Goal: Find specific page/section: Find specific page/section

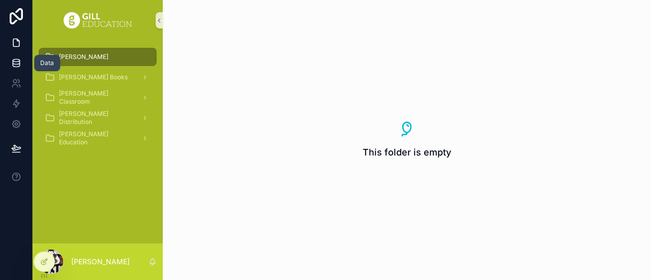
click at [20, 67] on icon at bounding box center [16, 63] width 10 height 10
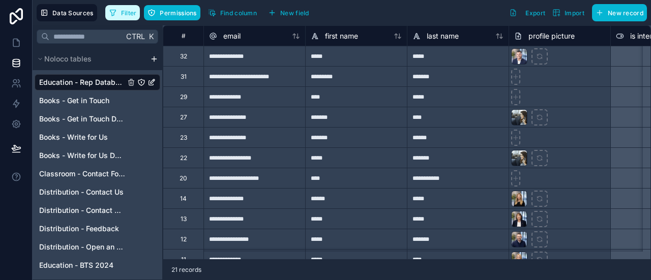
click at [122, 14] on span "Filter" at bounding box center [129, 13] width 16 height 8
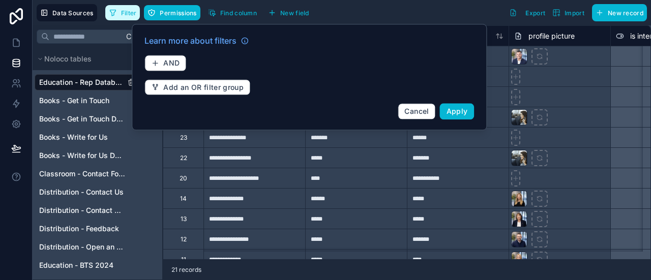
click at [122, 14] on span "Filter" at bounding box center [129, 13] width 16 height 8
click at [380, 6] on div "Filter Permissions Find column New field Export Import New record" at bounding box center [375, 12] width 541 height 17
click at [409, 107] on span "Cancel" at bounding box center [416, 111] width 24 height 9
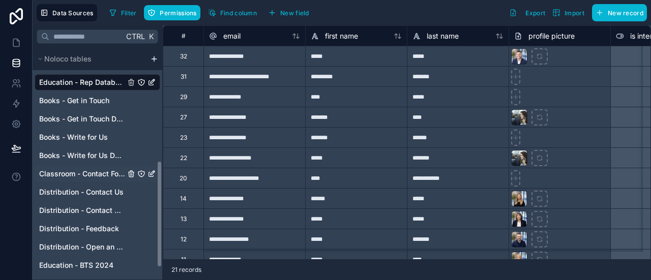
scroll to position [272, 0]
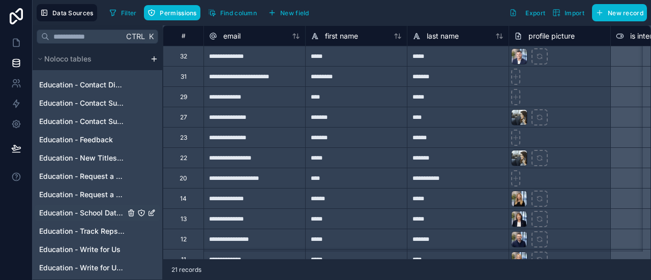
click at [79, 217] on span "Education - School Database" at bounding box center [82, 213] width 86 height 10
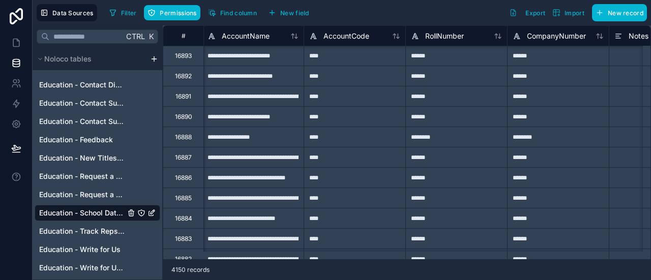
scroll to position [2034, 0]
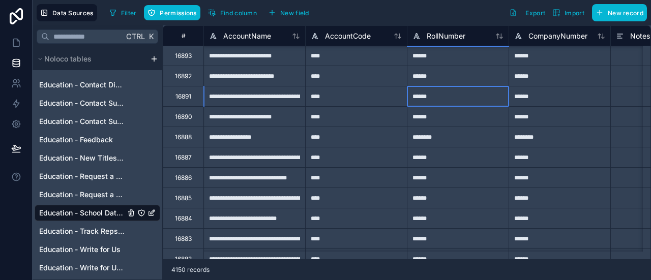
click at [443, 98] on div "******" at bounding box center [458, 96] width 102 height 20
